Goal: Navigation & Orientation: Find specific page/section

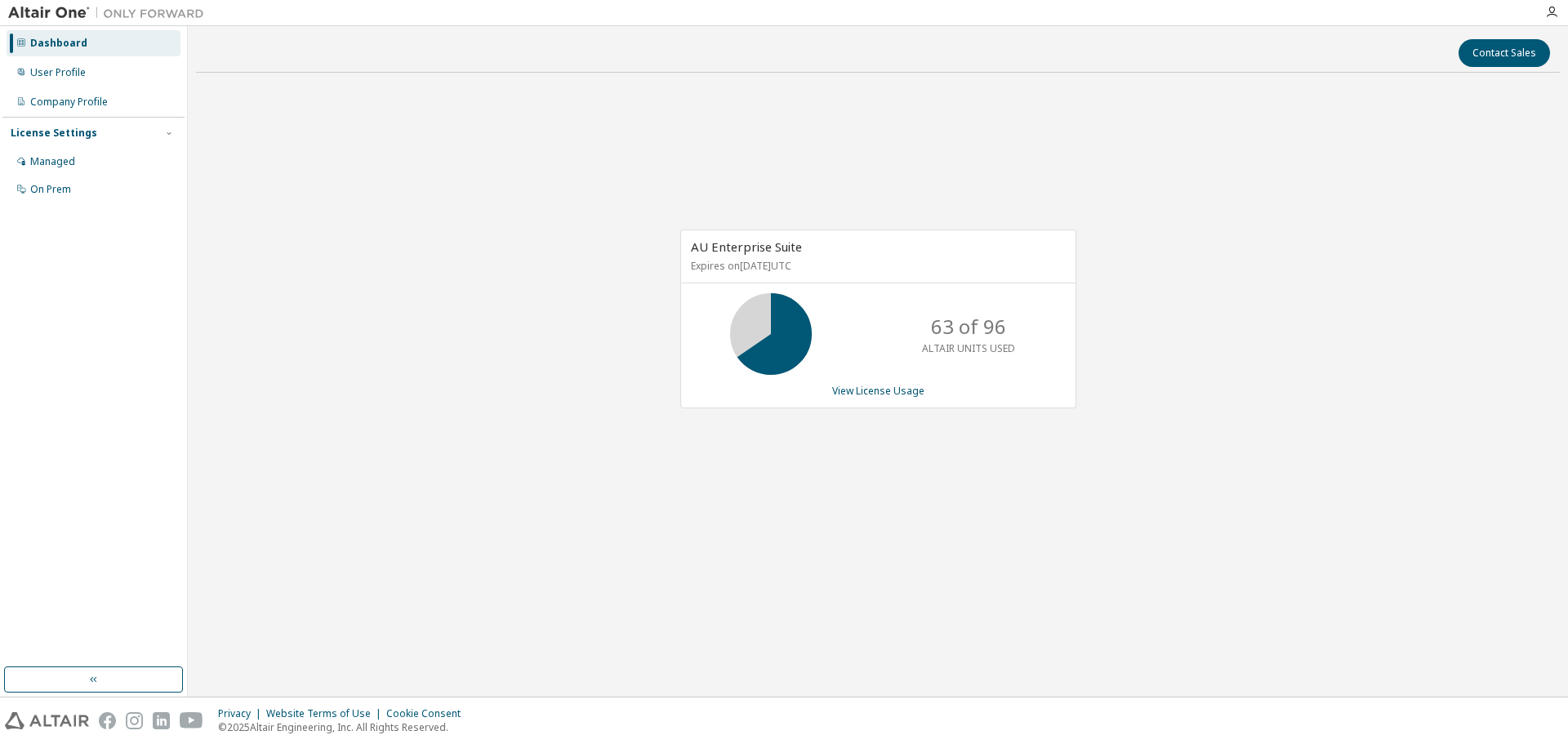
click at [1202, 203] on div "AU Enterprise Suite Expires on [DATE] UTC 63 of 96 ALTAIR UNITS USED View Licen…" at bounding box center [877, 328] width 1363 height 483
